Goal: Task Accomplishment & Management: Manage account settings

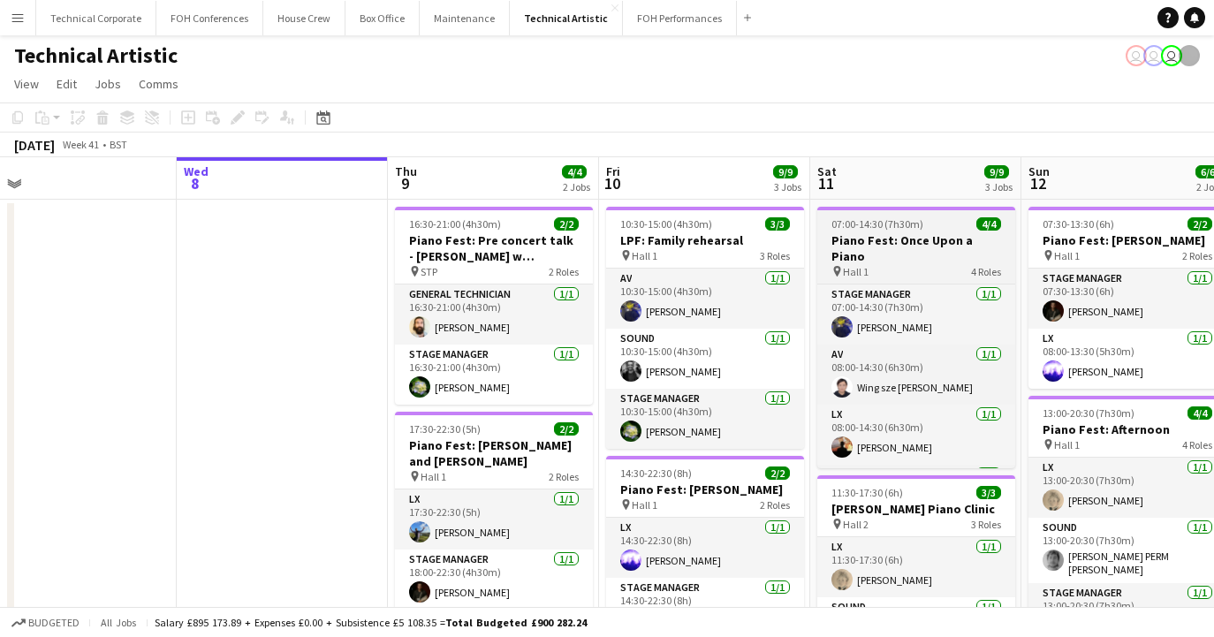
click at [887, 238] on h3 "Piano Fest: Once Upon a Piano" at bounding box center [916, 248] width 198 height 32
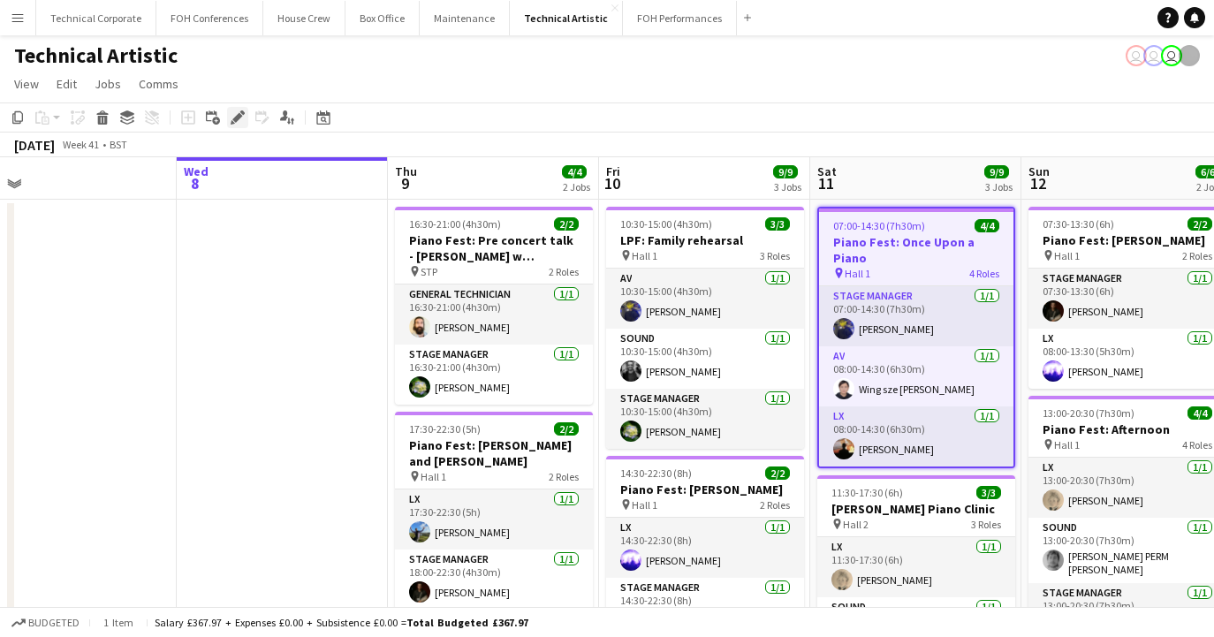
click at [231, 112] on icon "Edit" at bounding box center [238, 117] width 14 height 14
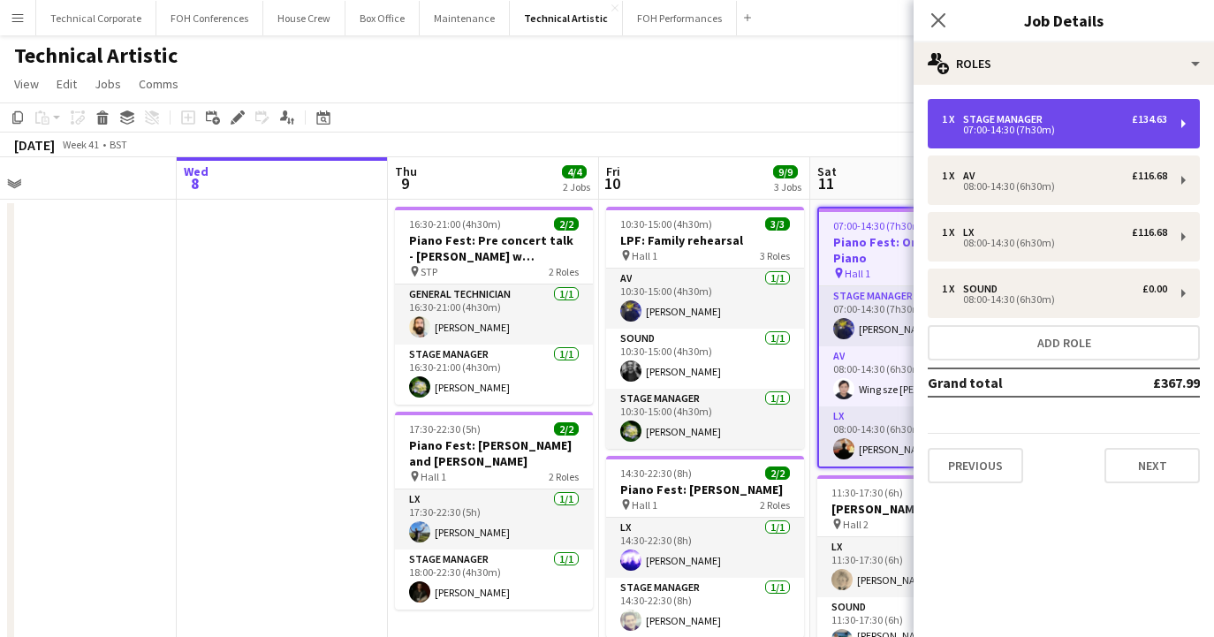
click at [1030, 125] on div "07:00-14:30 (7h30m)" at bounding box center [1054, 129] width 225 height 9
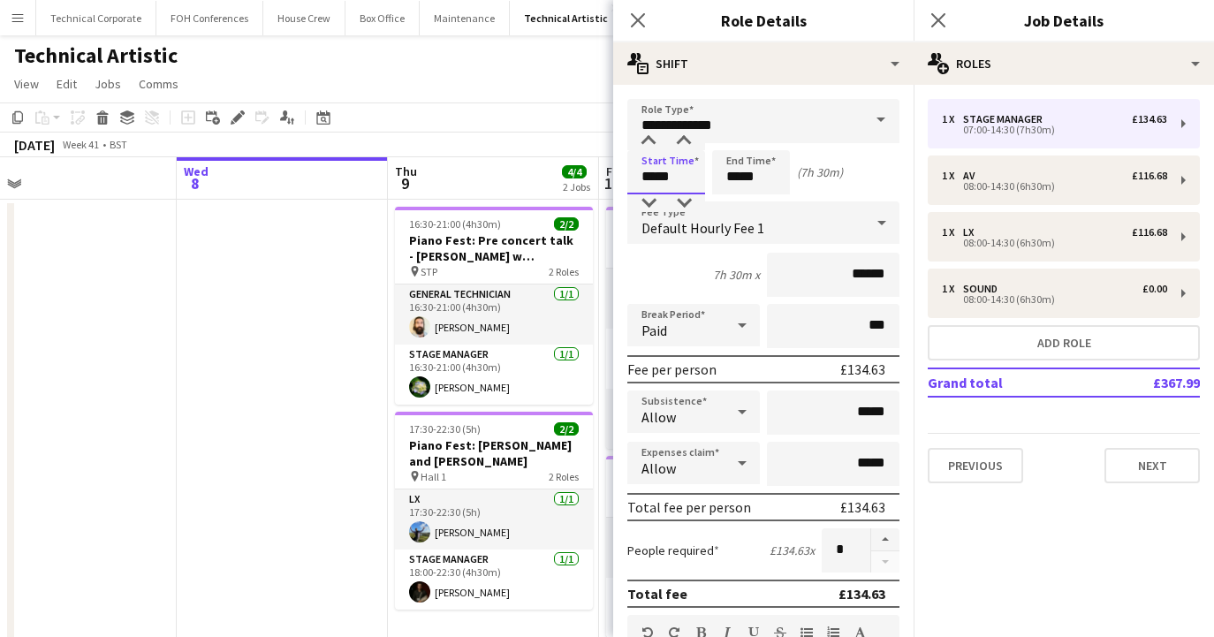
drag, startPoint x: 683, startPoint y: 182, endPoint x: 575, endPoint y: 178, distance: 107.8
click at [575, 178] on body "Menu Boards Boards Boards All jobs Status Workforce Workforce My Workforce Recr…" at bounding box center [607, 503] width 1214 height 1006
type input "*****"
click at [638, 11] on icon "Close pop-in" at bounding box center [637, 19] width 17 height 17
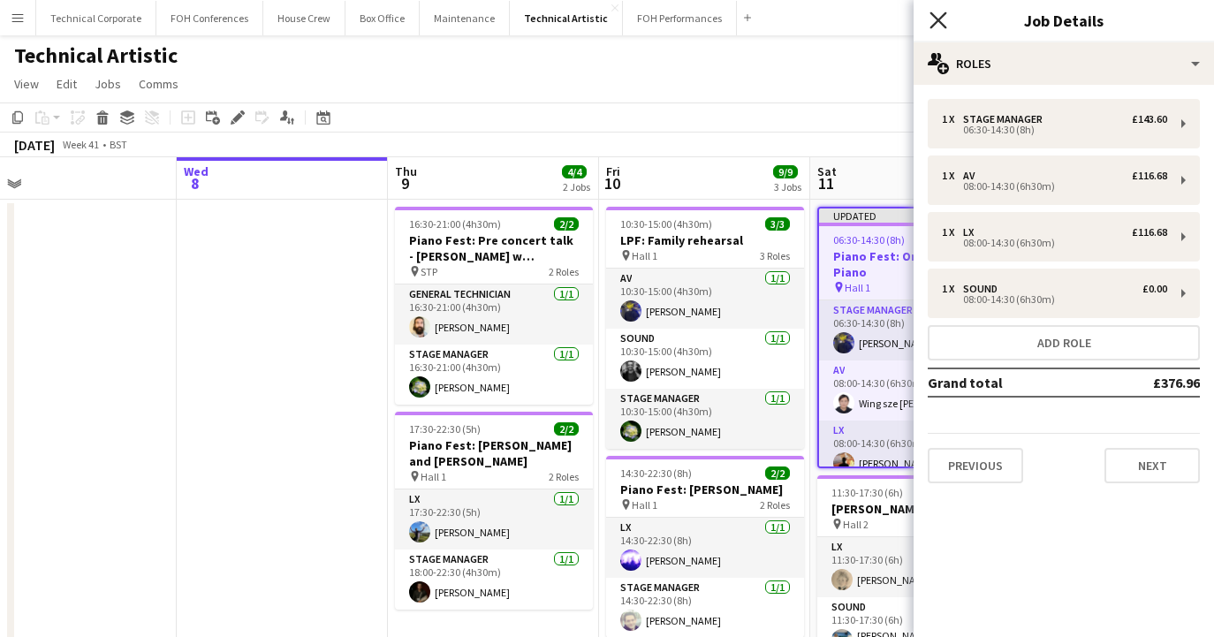
click at [940, 16] on icon "Close pop-in" at bounding box center [937, 19] width 17 height 17
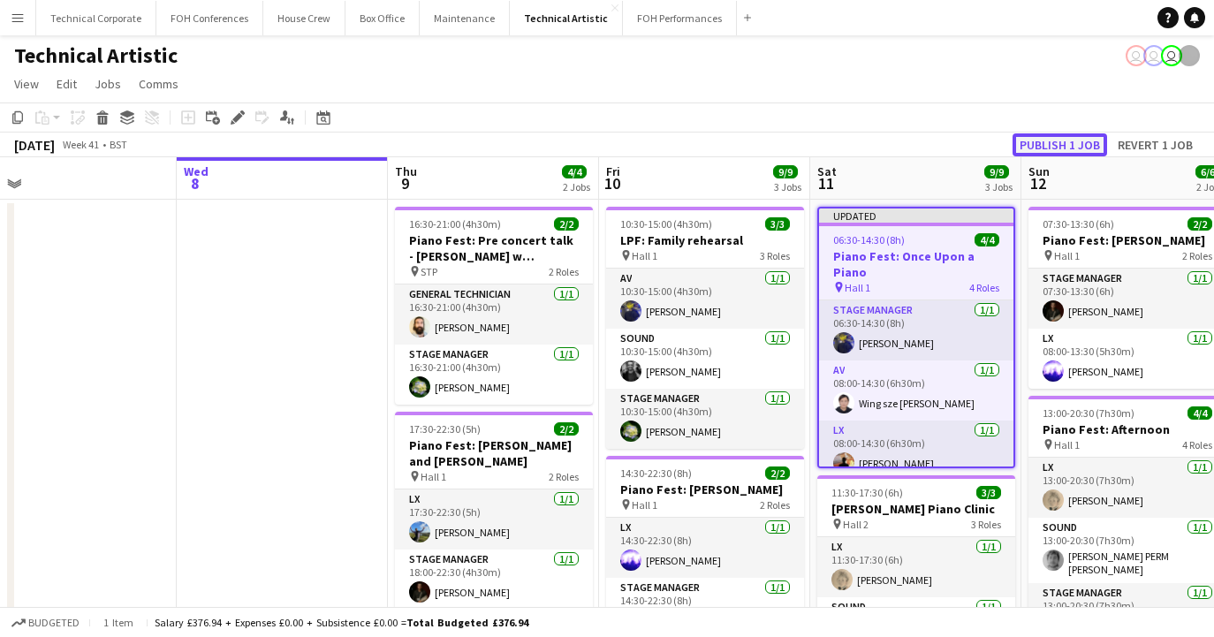
click at [1040, 147] on button "Publish 1 job" at bounding box center [1059, 144] width 95 height 23
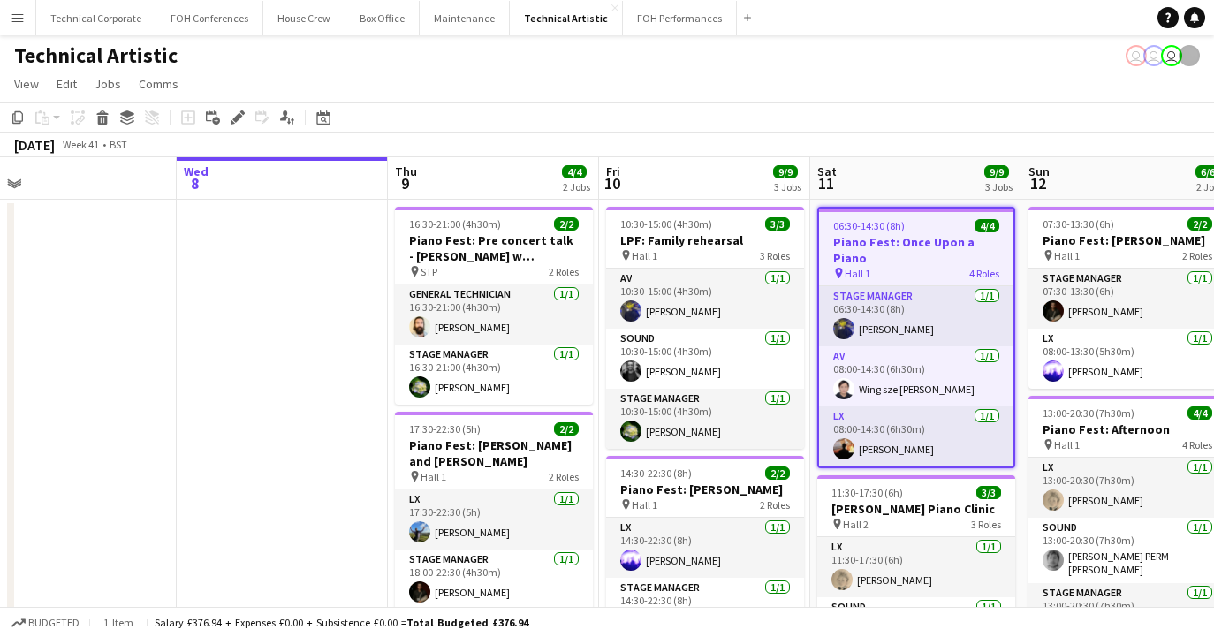
click at [627, 64] on div "Technical Artistic user user user" at bounding box center [607, 52] width 1214 height 34
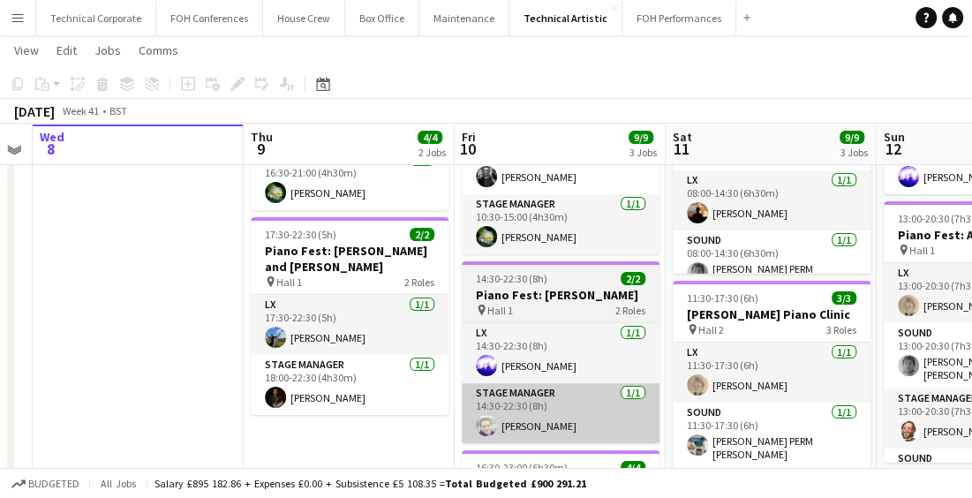
scroll to position [196, 0]
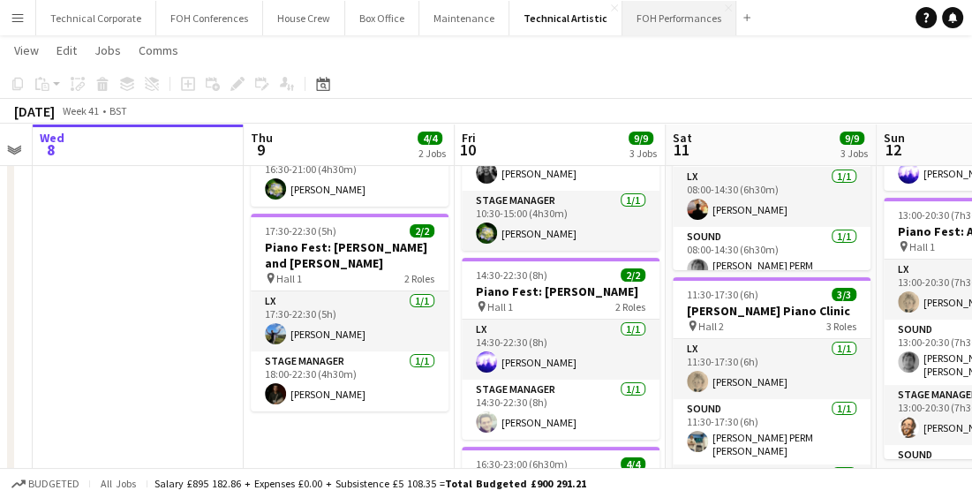
click at [650, 28] on button "FOH Performances Close" at bounding box center [680, 18] width 114 height 34
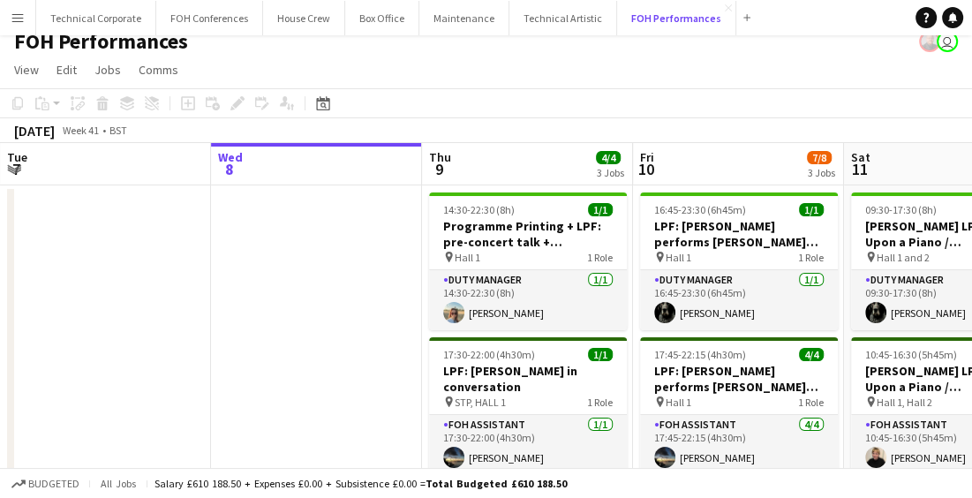
scroll to position [3, 0]
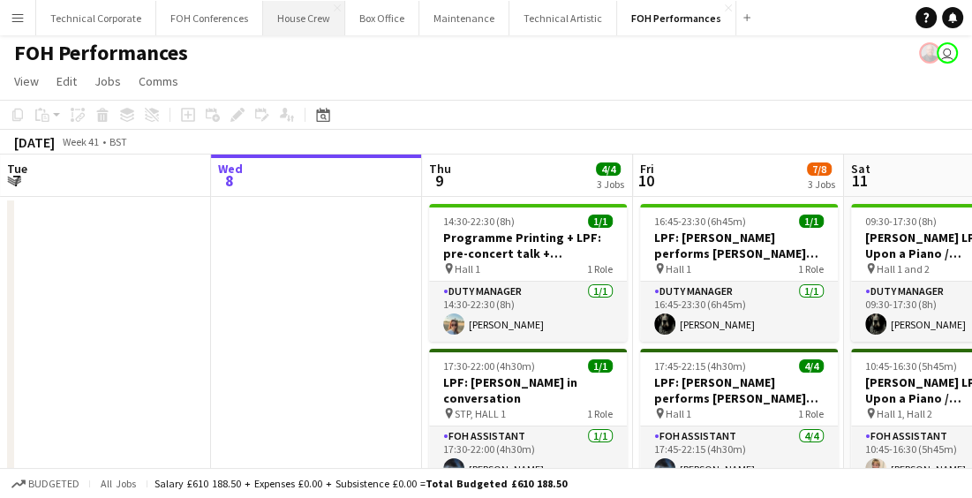
click at [301, 22] on button "House Crew Close" at bounding box center [304, 18] width 82 height 34
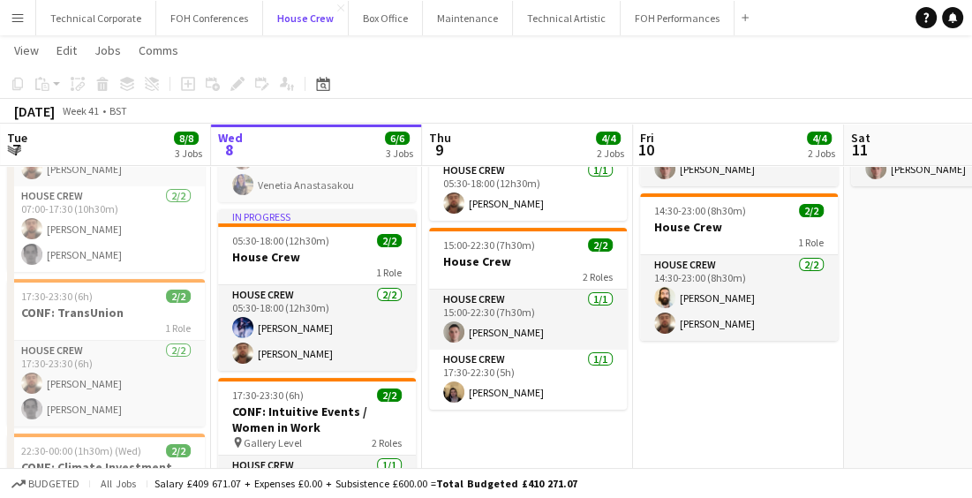
scroll to position [166, 0]
click at [556, 26] on button "Technical Artistic Close" at bounding box center [567, 18] width 108 height 34
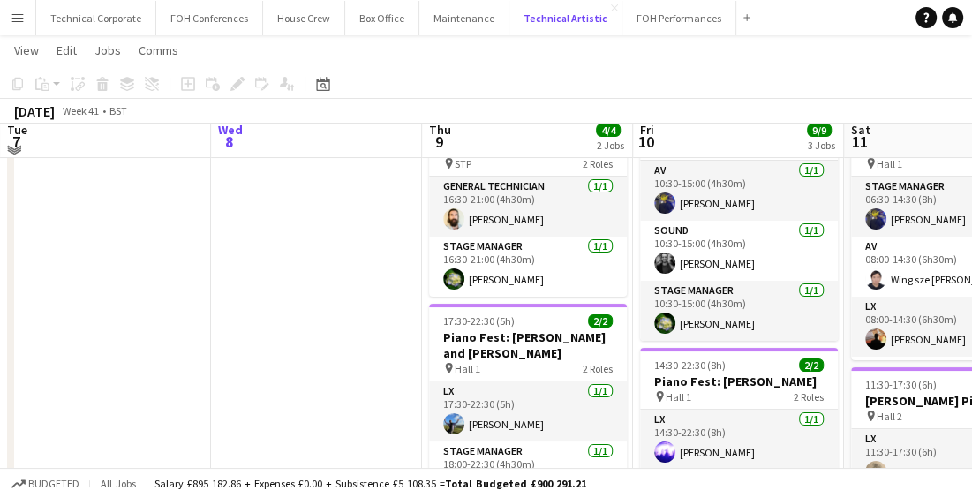
scroll to position [95, 0]
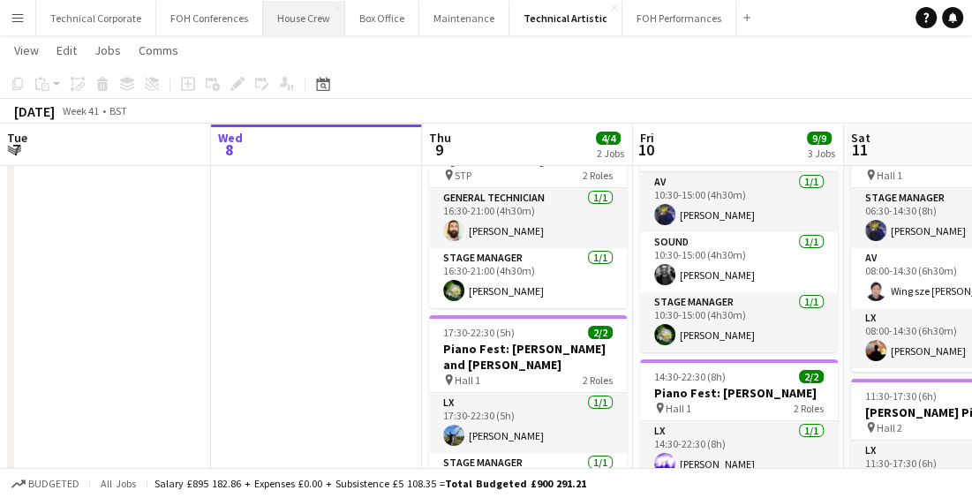
click at [300, 22] on button "House Crew Close" at bounding box center [304, 18] width 82 height 34
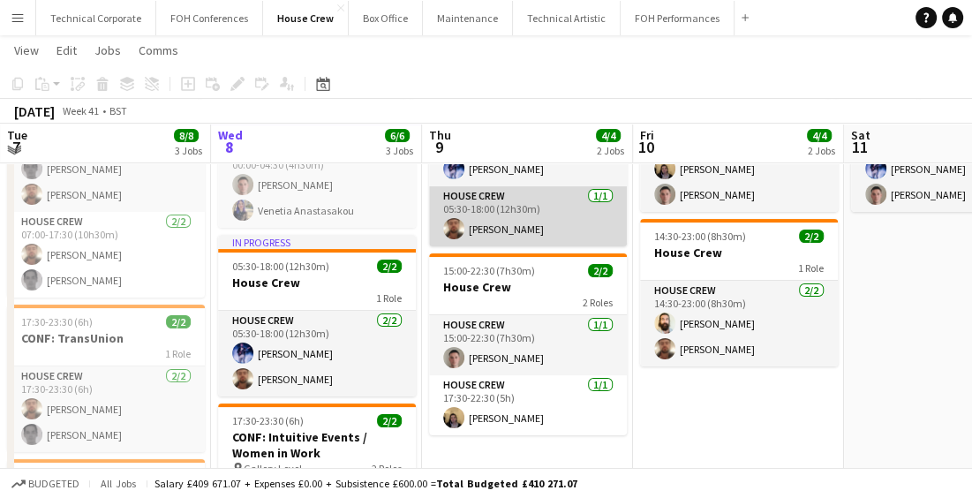
scroll to position [164, 0]
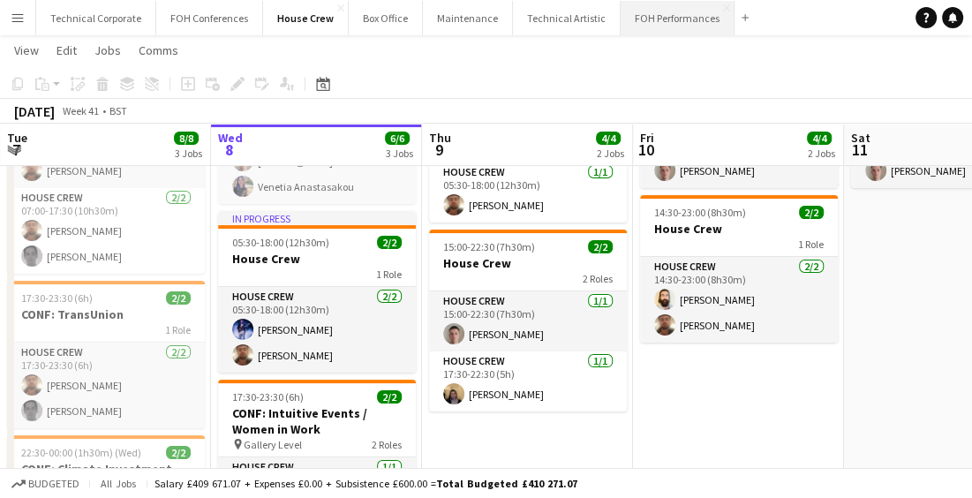
click at [668, 24] on button "FOH Performances Close" at bounding box center [678, 18] width 114 height 34
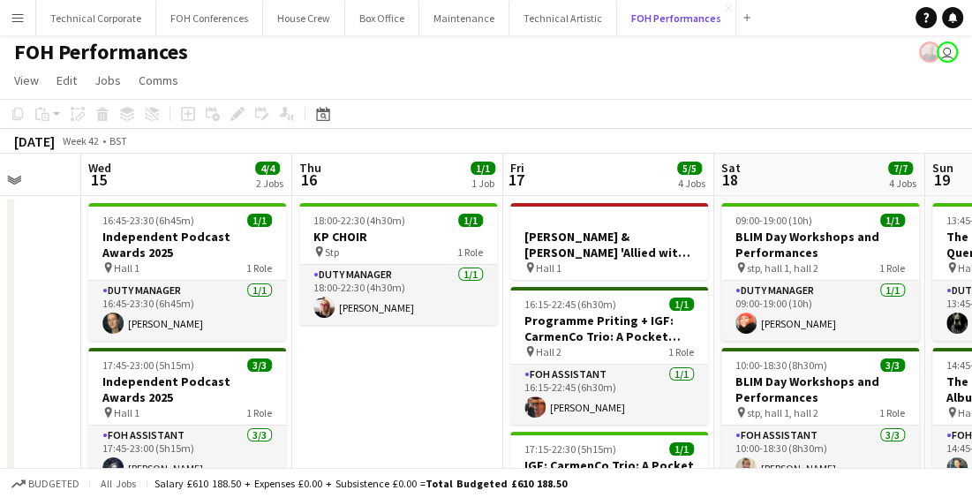
scroll to position [4, 0]
click at [91, 19] on button "Technical Corporate Close" at bounding box center [96, 18] width 120 height 34
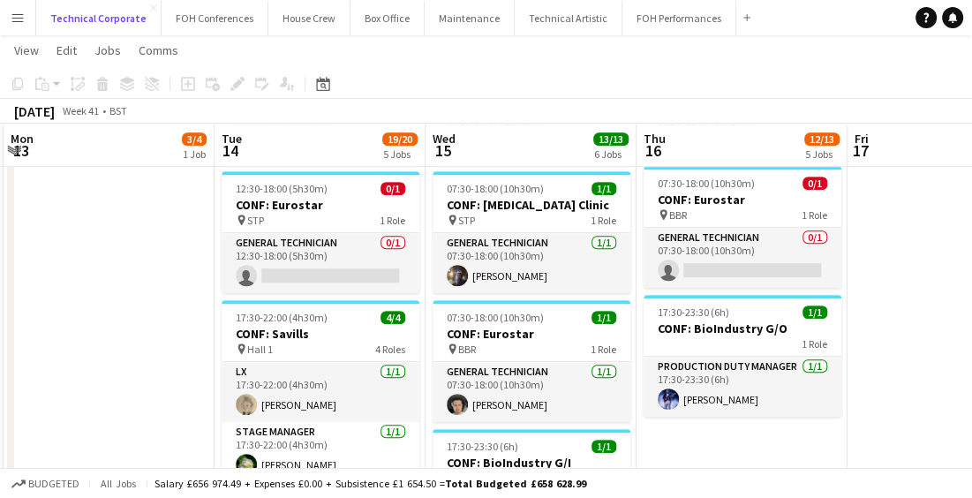
scroll to position [707, 0]
